Goal: Complete application form: Complete application form

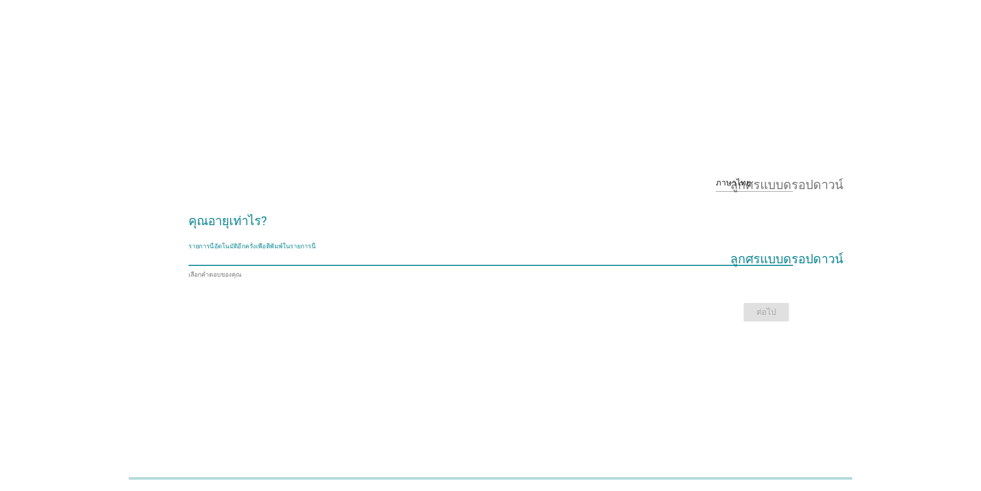
click at [326, 258] on input "รายการนี้อัตโนมัติอีกครั้งเพื่อตีพิมพ์ในรายการนี้" at bounding box center [483, 257] width 590 height 16
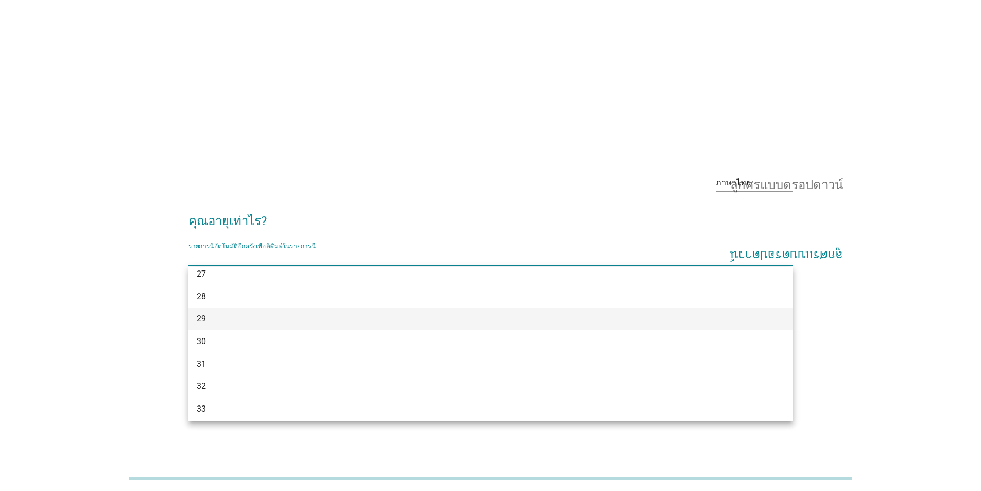
scroll to position [206, 0]
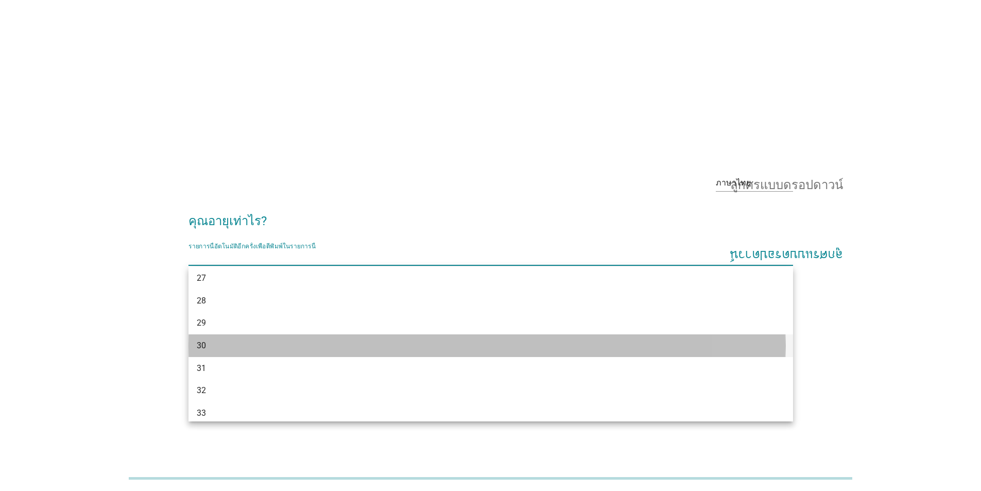
click at [212, 344] on div "30" at bounding box center [466, 345] width 539 height 12
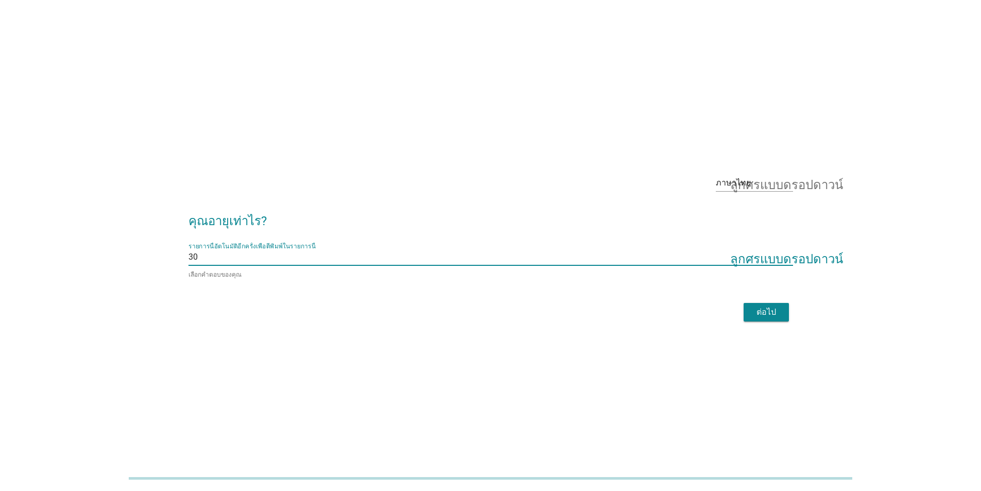
click at [771, 315] on font "ต่อไป" at bounding box center [766, 312] width 20 height 10
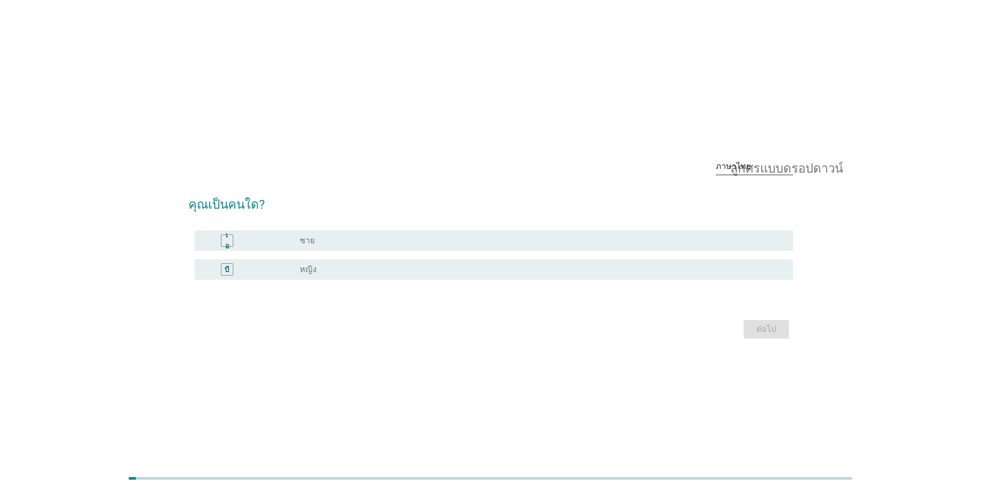
click at [734, 161] on font "ลูกศรแบบดรอปดาวน์" at bounding box center [786, 166] width 113 height 12
click at [732, 200] on font "ภาษาไทย" at bounding box center [740, 199] width 35 height 10
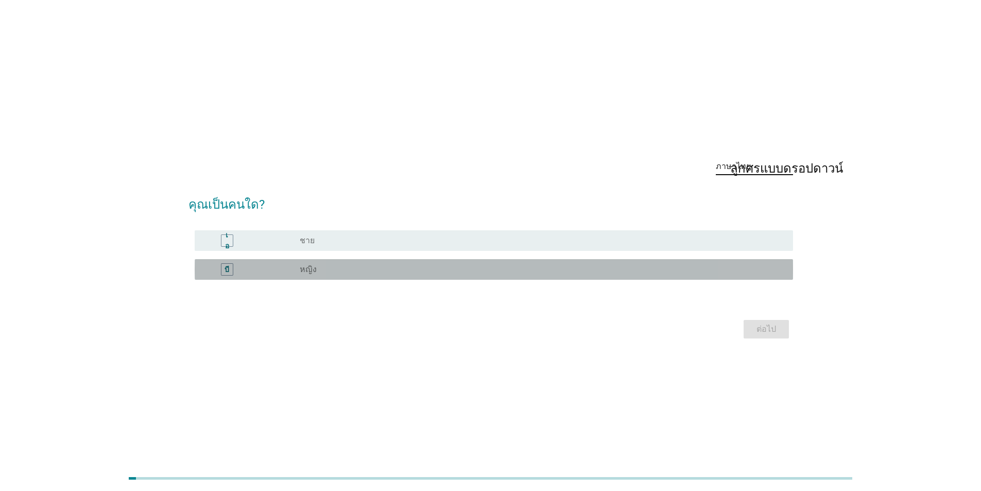
click at [391, 269] on div "ปุ่มวิทยุ[PERSON_NAME]เลือก หญิง" at bounding box center [538, 269] width 477 height 10
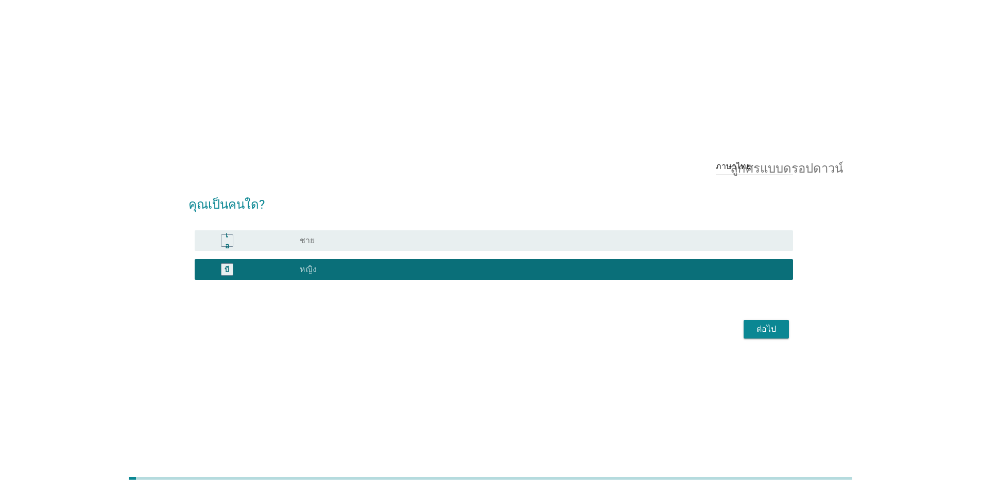
click at [771, 328] on font "ต่อไป" at bounding box center [766, 329] width 20 height 10
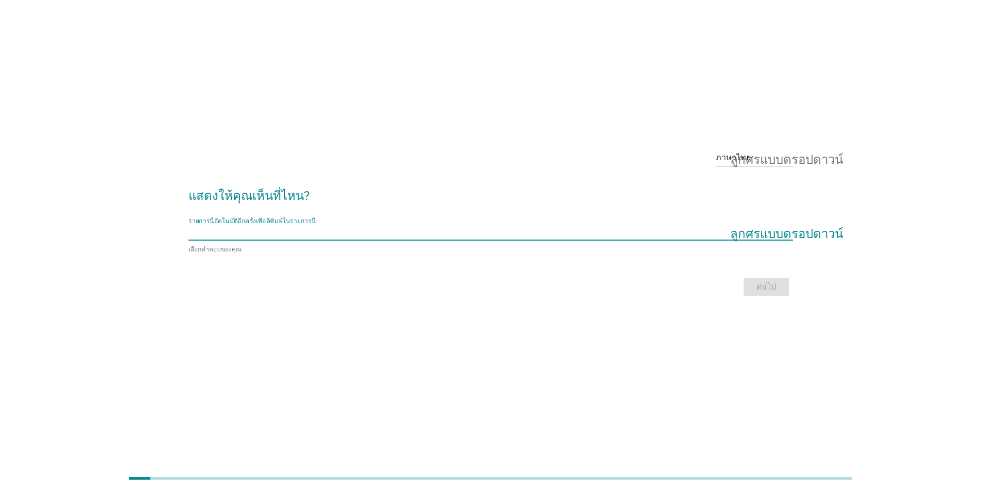
scroll to position [24, 0]
click at [404, 228] on input "รายการนี้อัตโนมัติอีกครั้งเพื่อตีพิมพ์ในรายการนี้" at bounding box center [483, 232] width 590 height 16
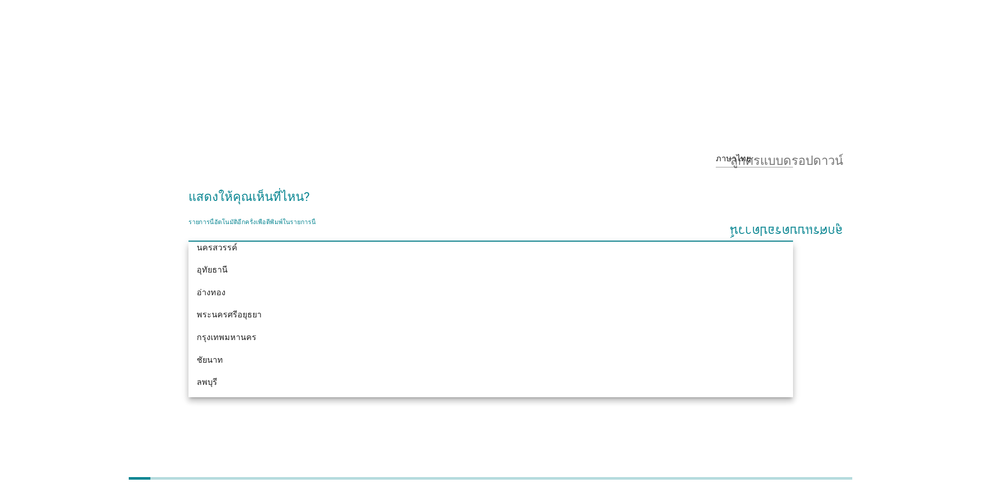
scroll to position [854, 0]
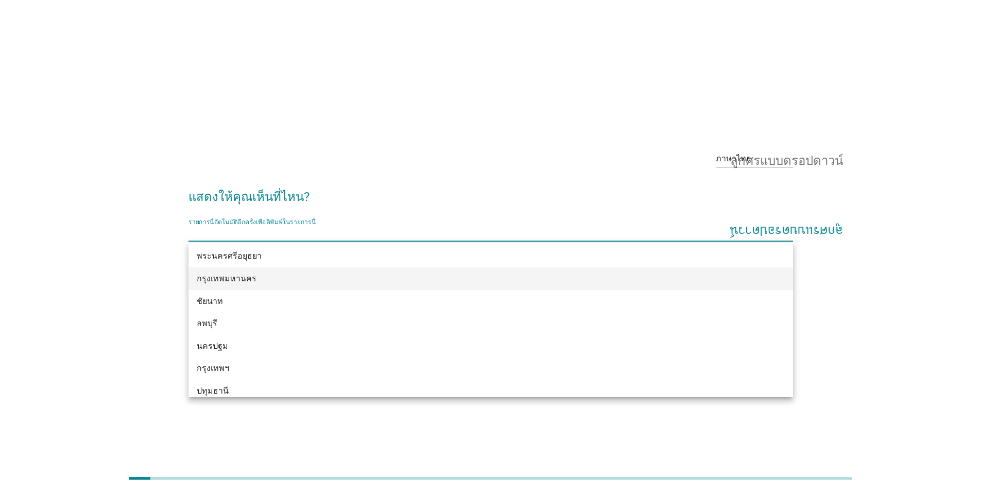
click at [348, 280] on div "กรุงเทพมหานคร" at bounding box center [466, 278] width 539 height 12
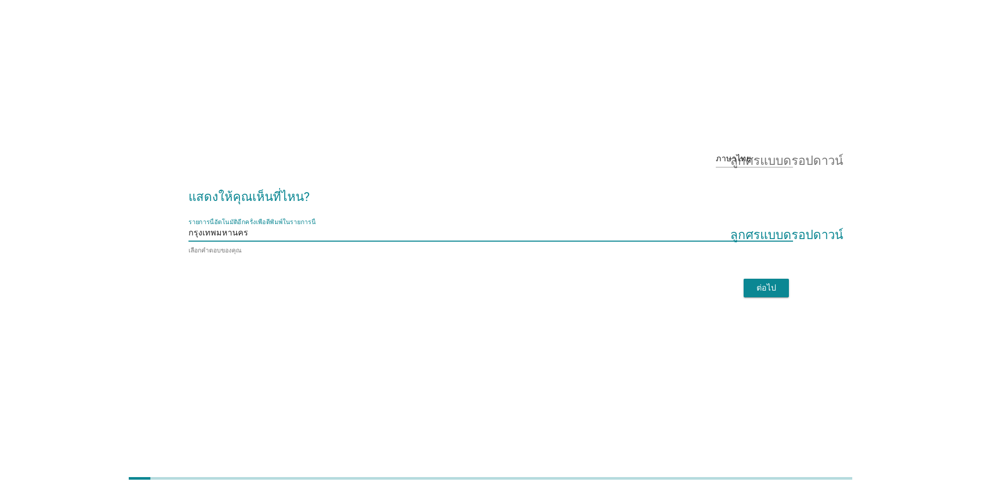
click at [781, 287] on button "ต่อไป" at bounding box center [765, 287] width 45 height 19
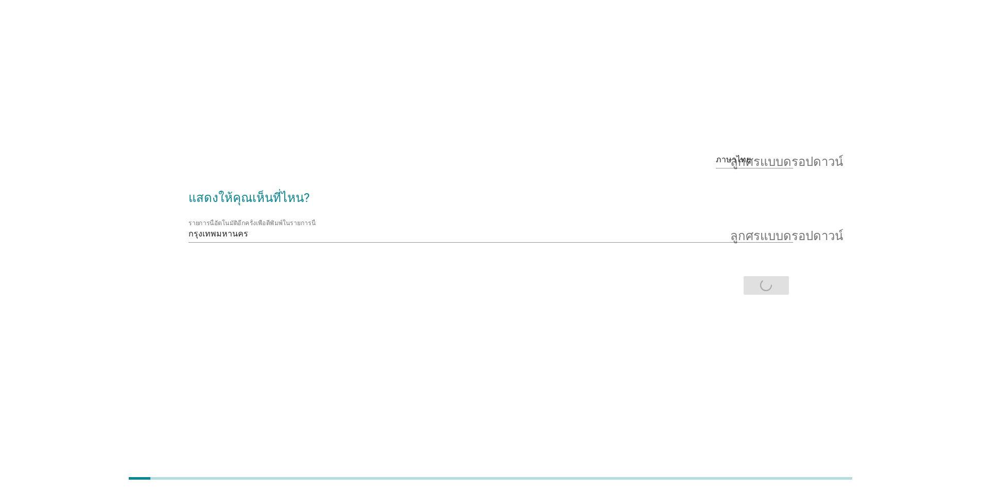
scroll to position [0, 0]
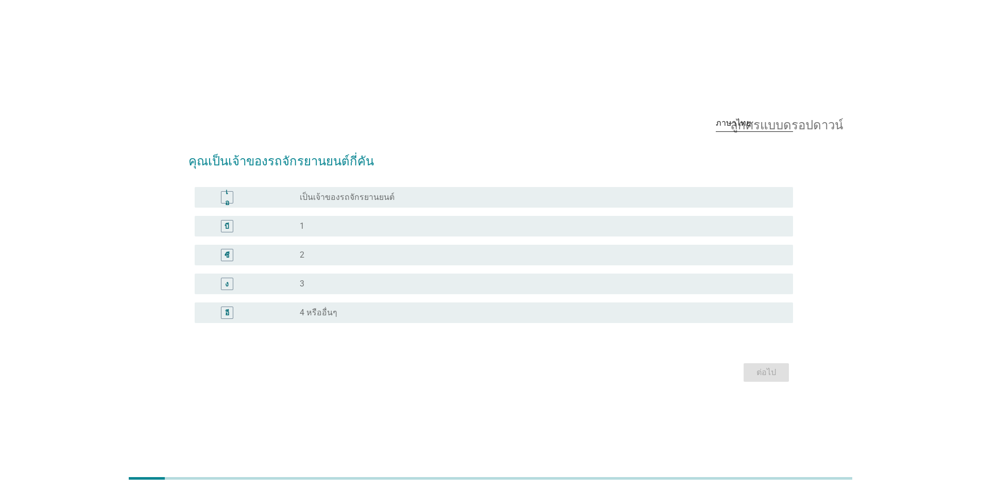
click at [748, 125] on font "ลูกศรแบบดรอปดาวน์" at bounding box center [786, 123] width 113 height 12
click at [755, 133] on font "ภาษาอังกฤษ" at bounding box center [746, 131] width 46 height 10
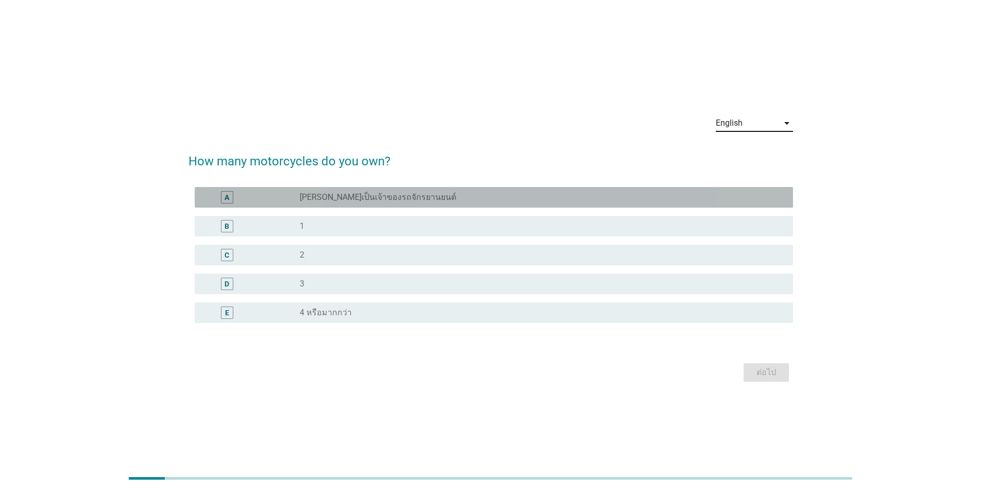
click at [408, 203] on div "radio_button_unchecked [PERSON_NAME]เป็นเจ้าของรถจักรยานยนต์" at bounding box center [542, 197] width 485 height 12
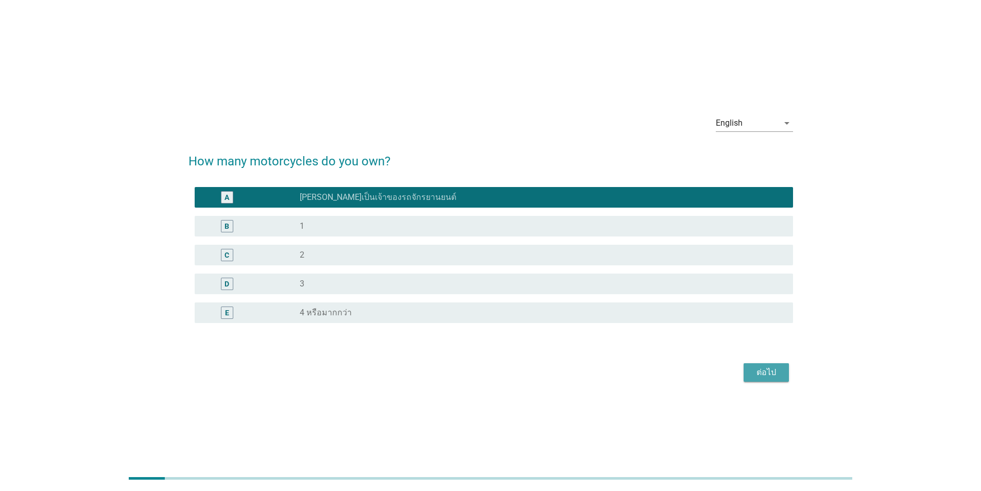
click at [772, 374] on div "ต่อไป" at bounding box center [766, 372] width 29 height 12
